Goal: Information Seeking & Learning: Learn about a topic

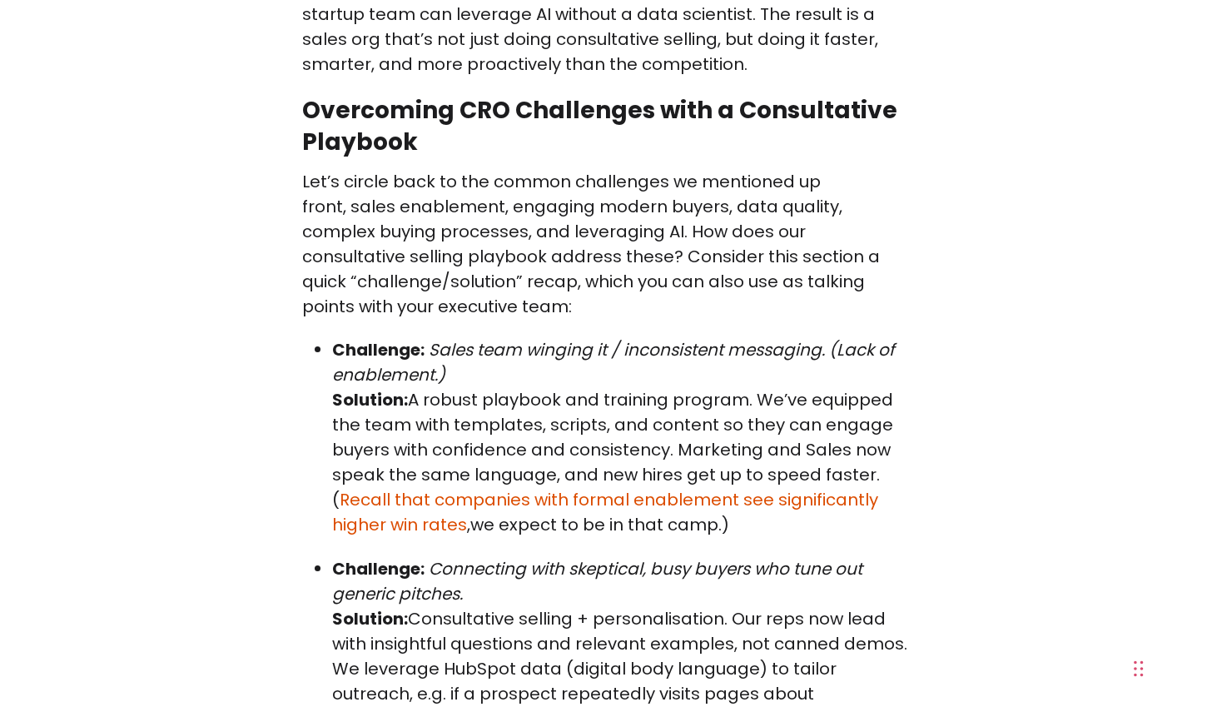
scroll to position [15994, 0]
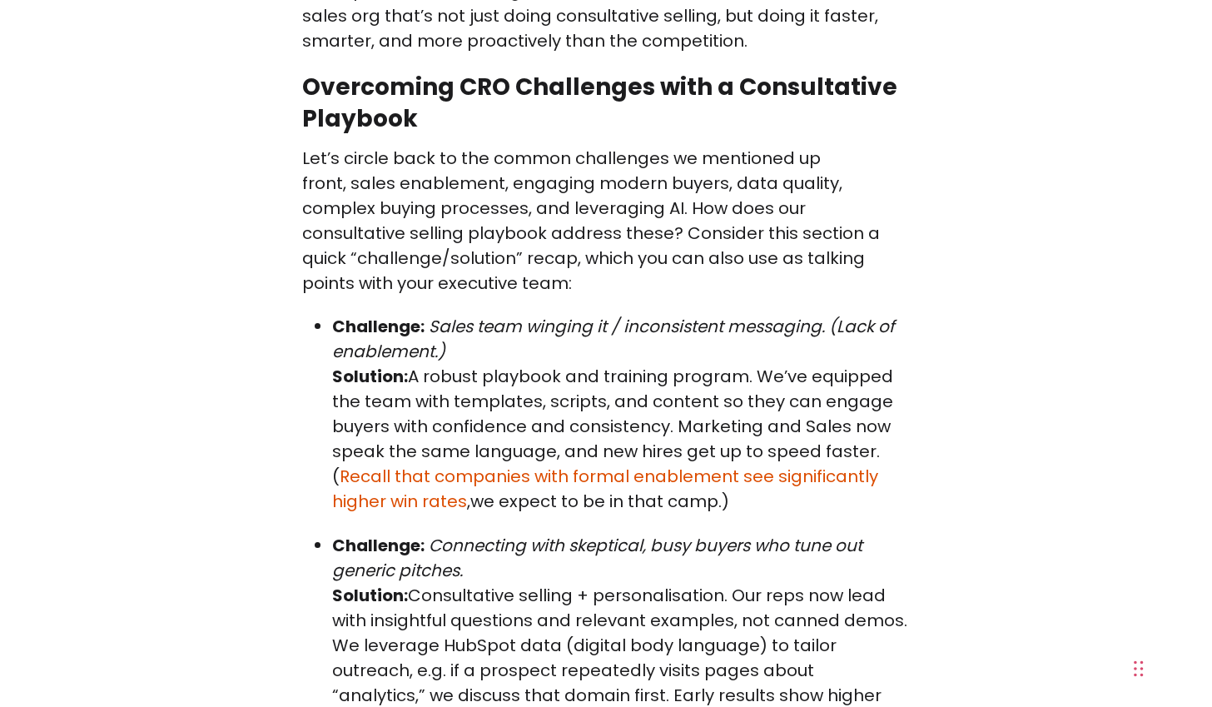
drag, startPoint x: 748, startPoint y: 317, endPoint x: 729, endPoint y: 202, distance: 116.4
click at [729, 314] on p "Challenge: Sales team winging it / inconsistent messaging. (Lack of enablement.…" at bounding box center [621, 414] width 578 height 200
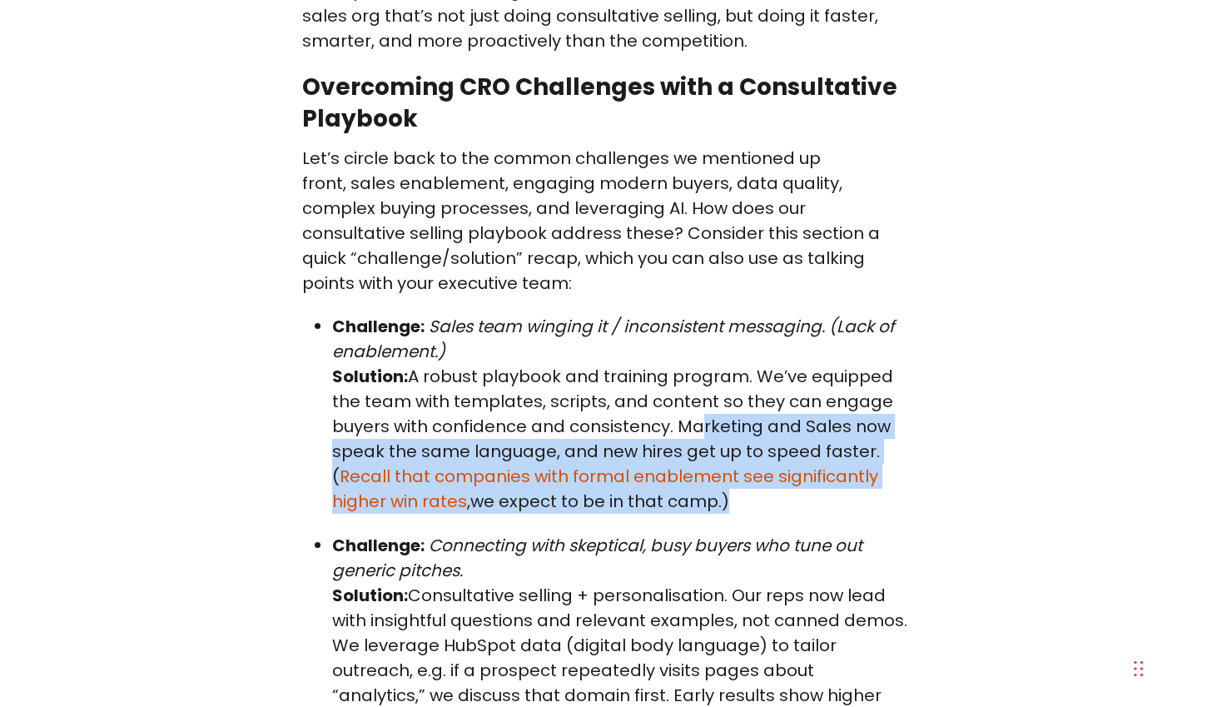
drag, startPoint x: 692, startPoint y: 239, endPoint x: 829, endPoint y: 337, distance: 168.9
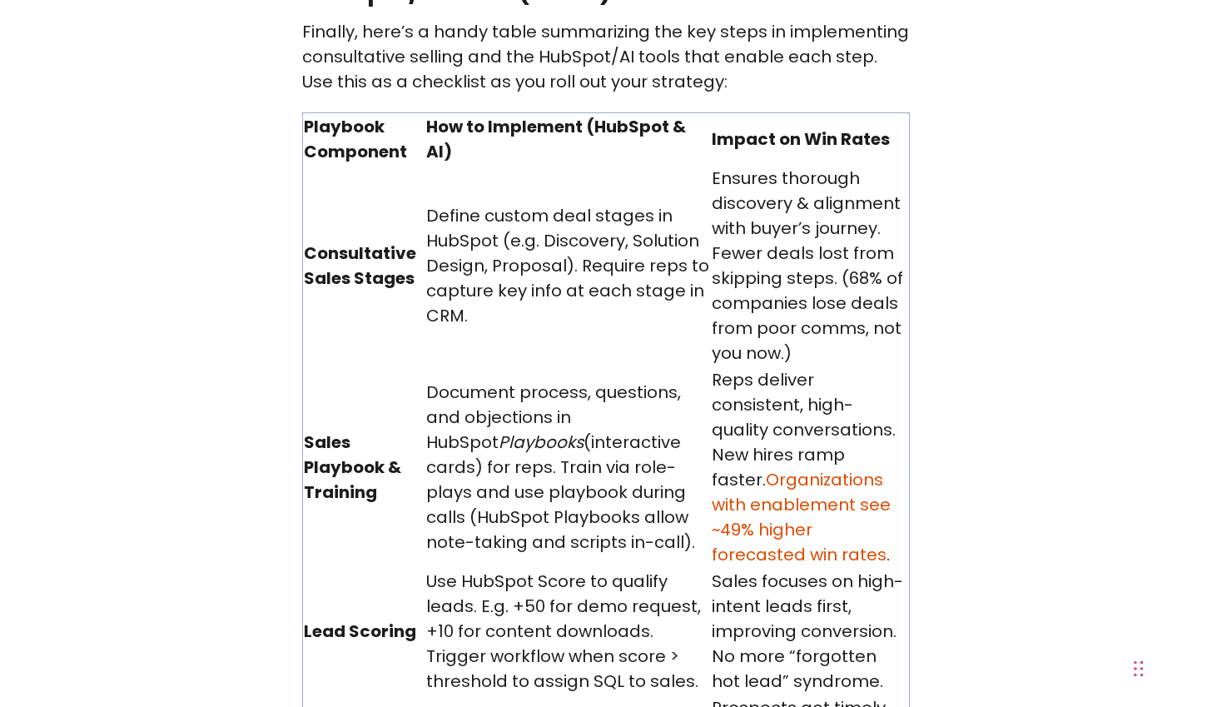
scroll to position [18077, 0]
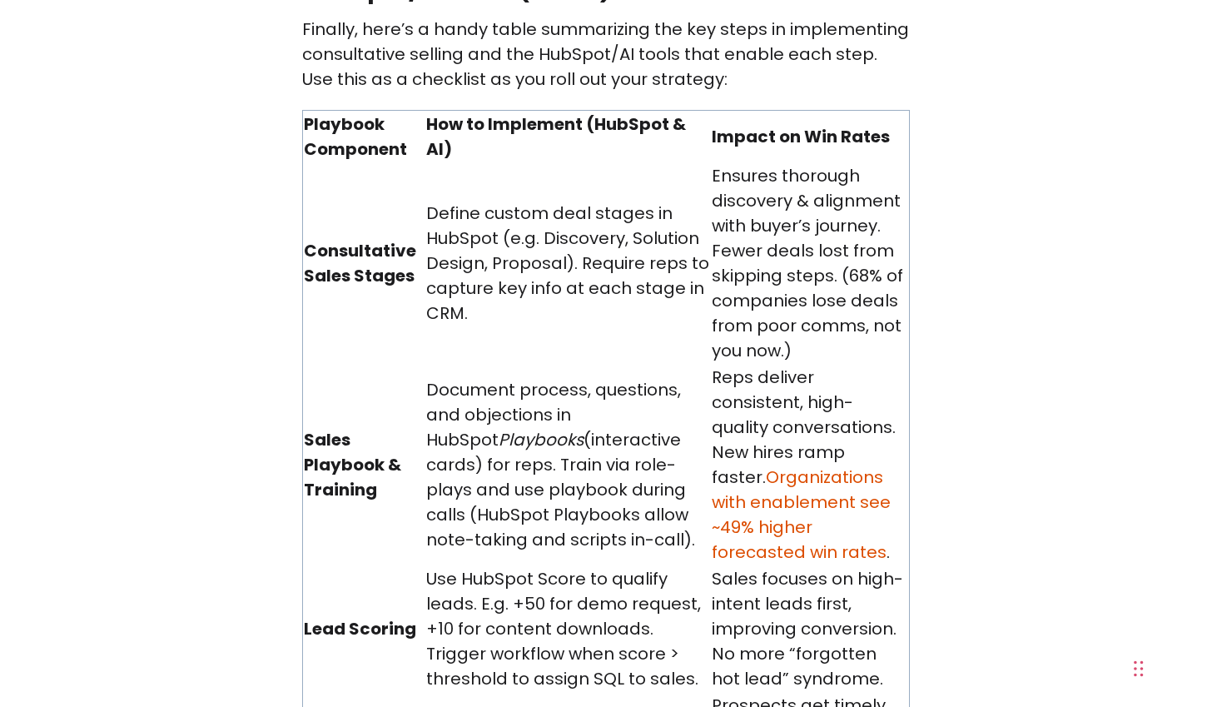
drag, startPoint x: 437, startPoint y: 114, endPoint x: 522, endPoint y: 313, distance: 216.4
click at [522, 364] on td "Document process, questions, and objections in HubSpot Playbooks (interactive c…" at bounding box center [567, 464] width 285 height 201
click at [515, 364] on td "Document process, questions, and objections in HubSpot Playbooks (interactive c…" at bounding box center [567, 464] width 285 height 201
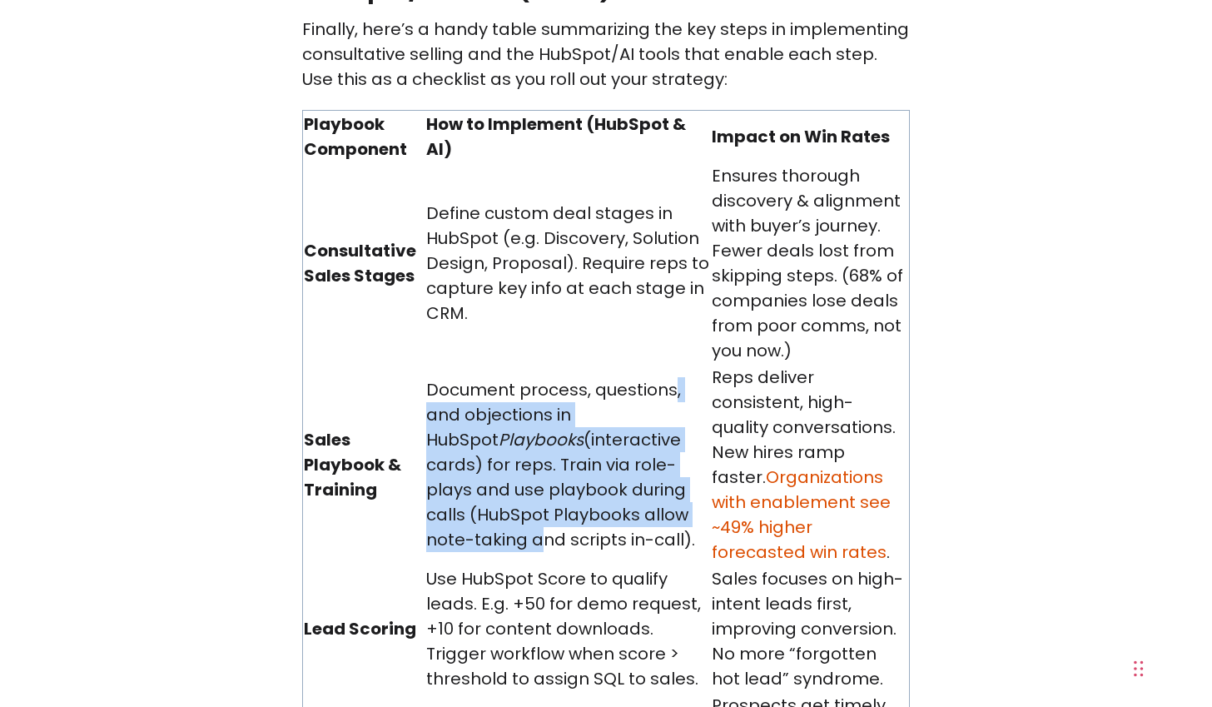
drag, startPoint x: 540, startPoint y: 308, endPoint x: 507, endPoint y: 152, distance: 159.0
click at [508, 364] on td "Document process, questions, and objections in HubSpot Playbooks (interactive c…" at bounding box center [567, 464] width 285 height 201
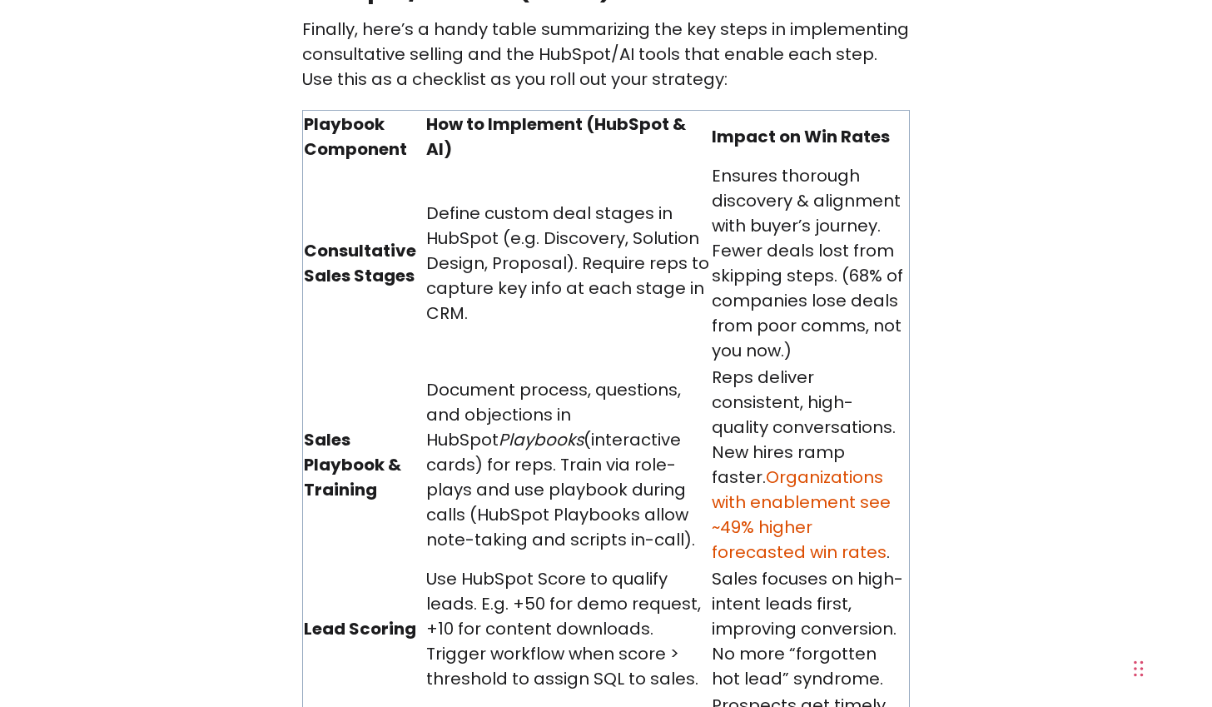
click at [511, 364] on td "Document process, questions, and objections in HubSpot Playbooks (interactive c…" at bounding box center [567, 464] width 285 height 201
click at [486, 364] on td "Document process, questions, and objections in HubSpot Playbooks (interactive c…" at bounding box center [567, 464] width 285 height 201
drag, startPoint x: 476, startPoint y: 321, endPoint x: 430, endPoint y: 268, distance: 70.8
click at [430, 364] on td "Document process, questions, and objections in HubSpot Playbooks (interactive c…" at bounding box center [567, 464] width 285 height 201
click at [517, 364] on td "Document process, questions, and objections in HubSpot Playbooks (interactive c…" at bounding box center [567, 464] width 285 height 201
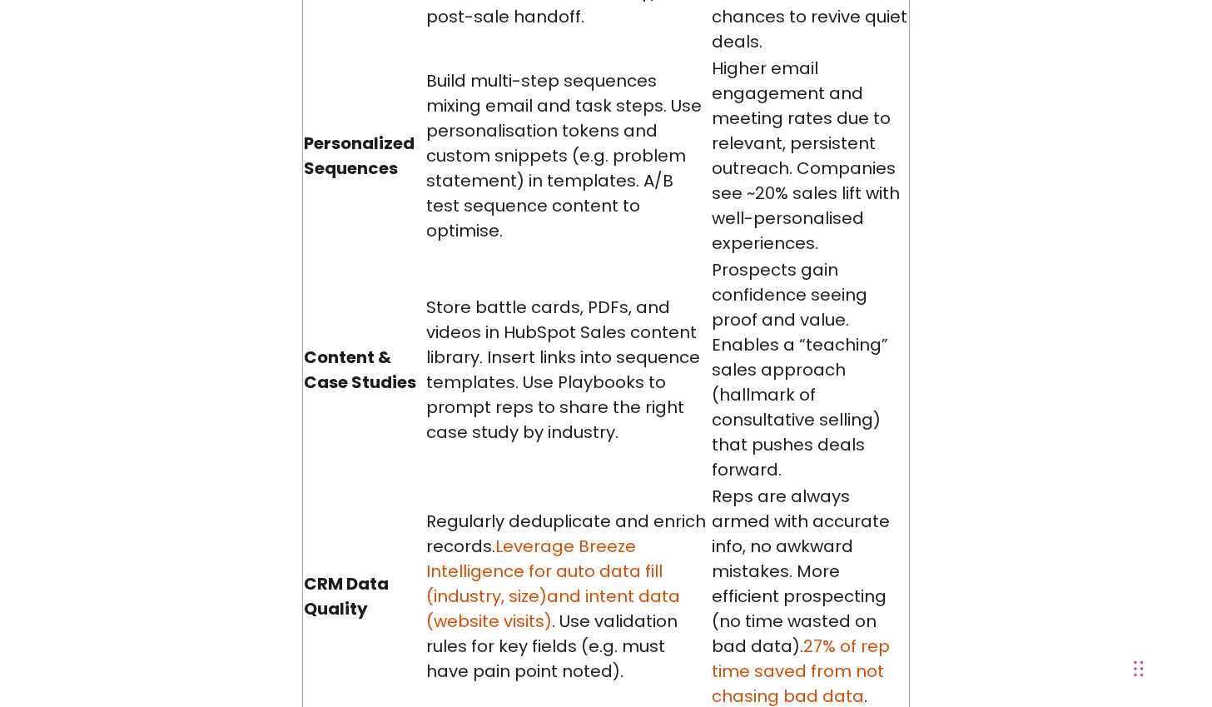
scroll to position [18921, 0]
